Goal: Transaction & Acquisition: Purchase product/service

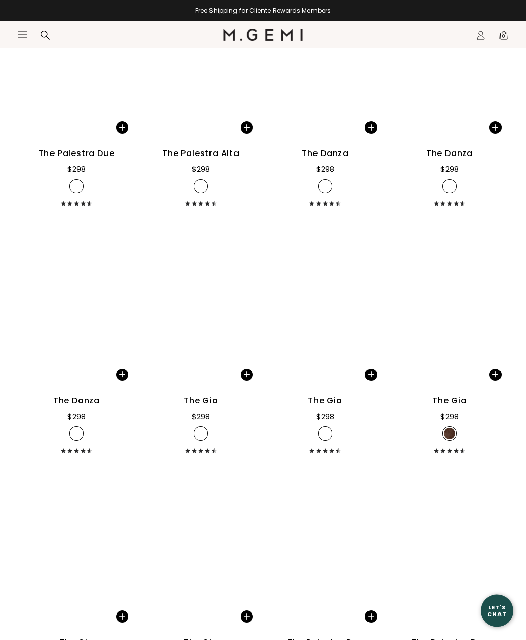
scroll to position [2389, 0]
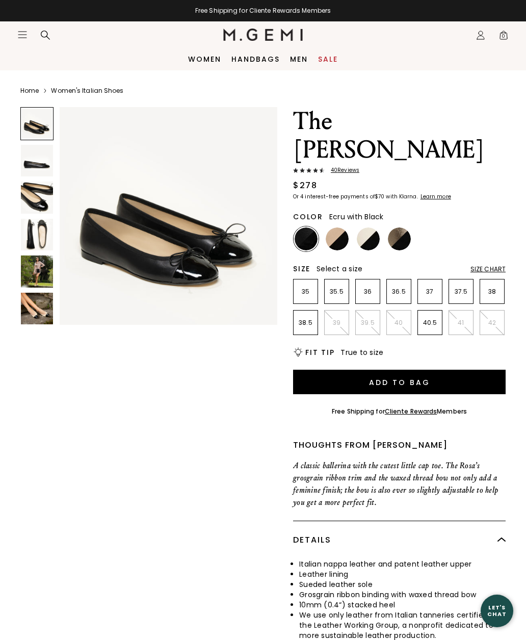
click at [377, 227] on img at bounding box center [368, 238] width 23 height 23
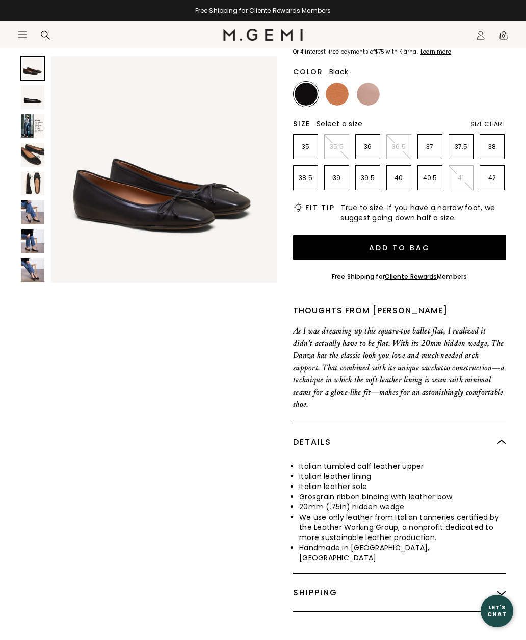
scroll to position [130, 0]
click at [490, 123] on div "Size Chart" at bounding box center [488, 124] width 35 height 8
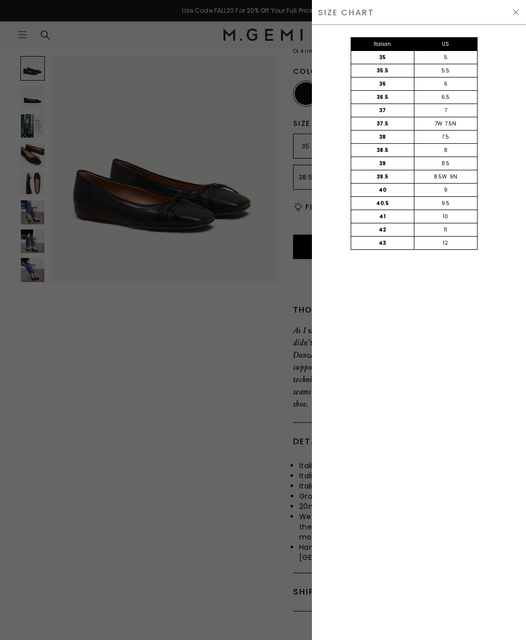
scroll to position [0, 0]
click at [276, 301] on div at bounding box center [263, 320] width 526 height 640
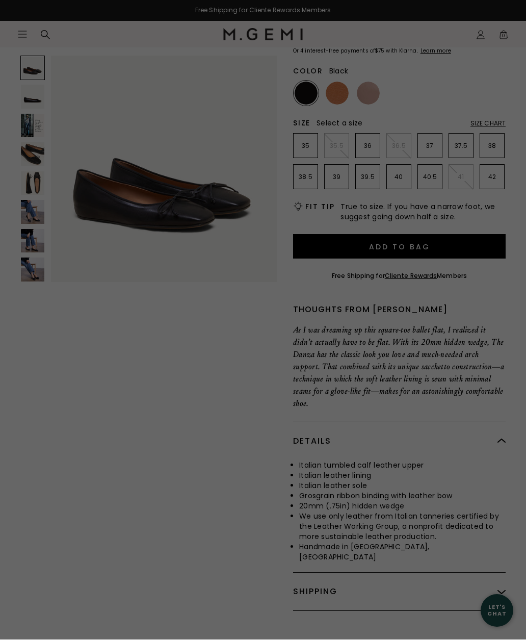
scroll to position [130, 0]
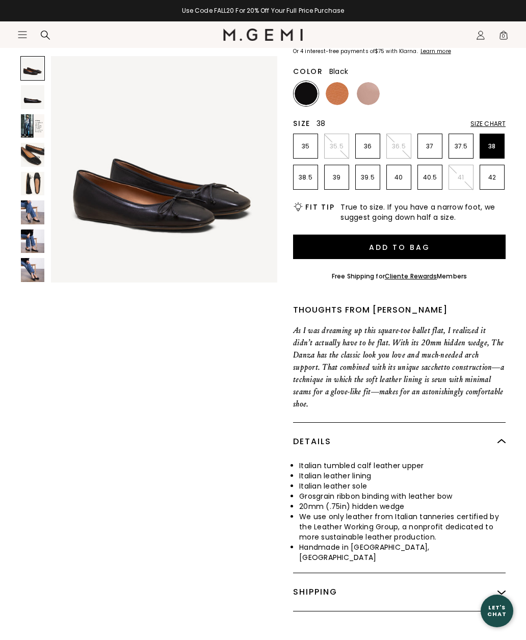
click at [494, 149] on p "38" at bounding box center [492, 146] width 24 height 8
click at [455, 249] on button "Add to Bag" at bounding box center [399, 247] width 213 height 24
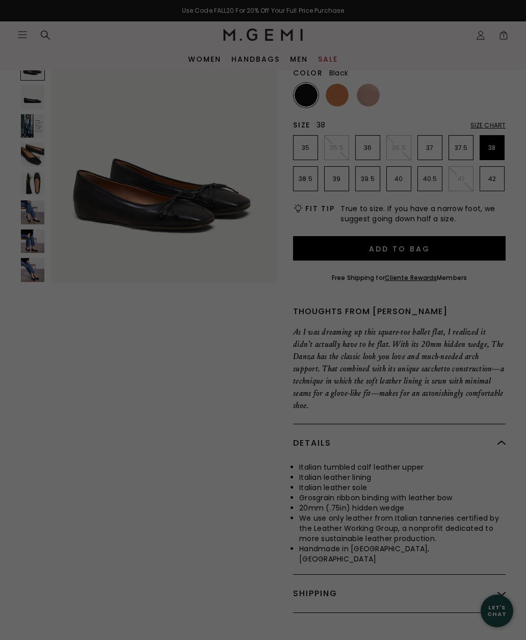
scroll to position [0, 0]
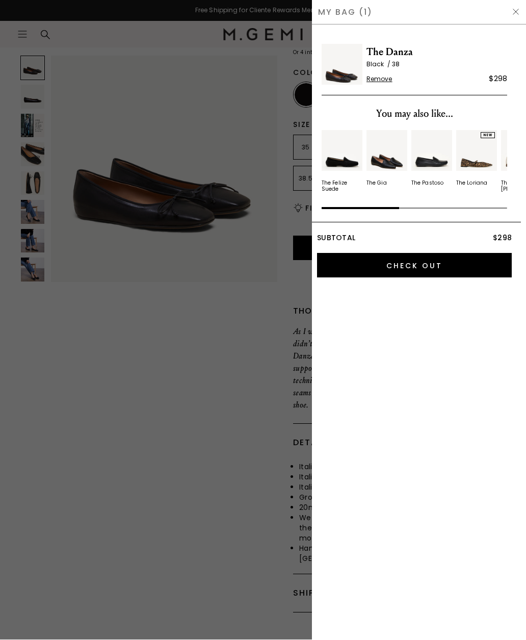
click at [462, 264] on input "Check Out" at bounding box center [414, 265] width 195 height 24
